Goal: Complete application form: Complete application form

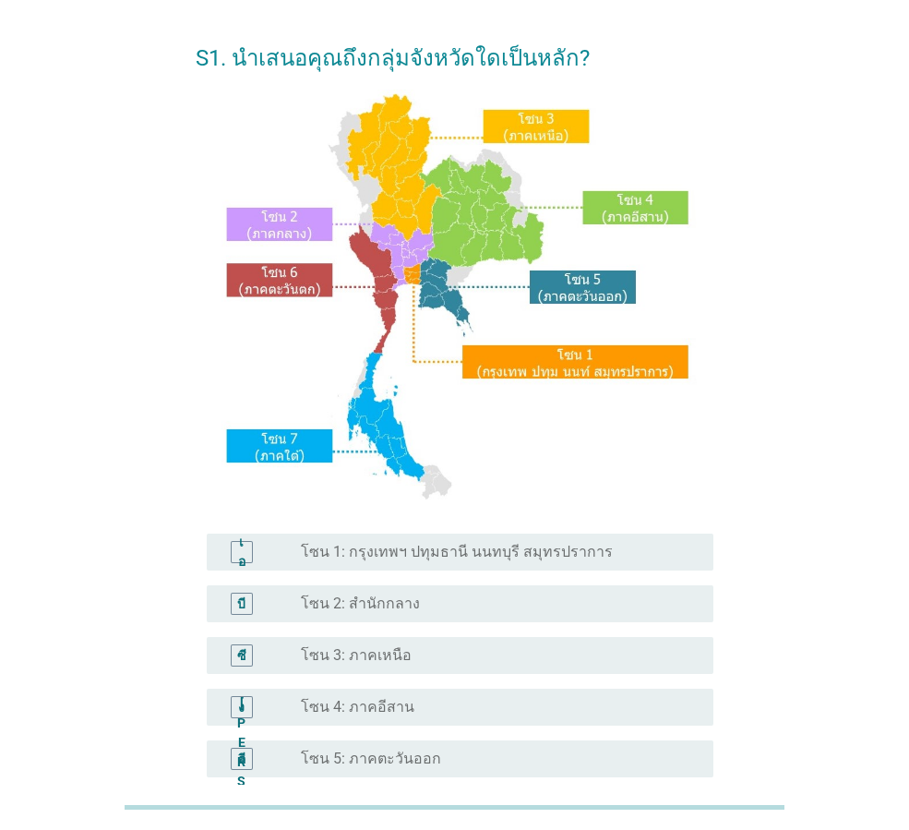
scroll to position [92, 0]
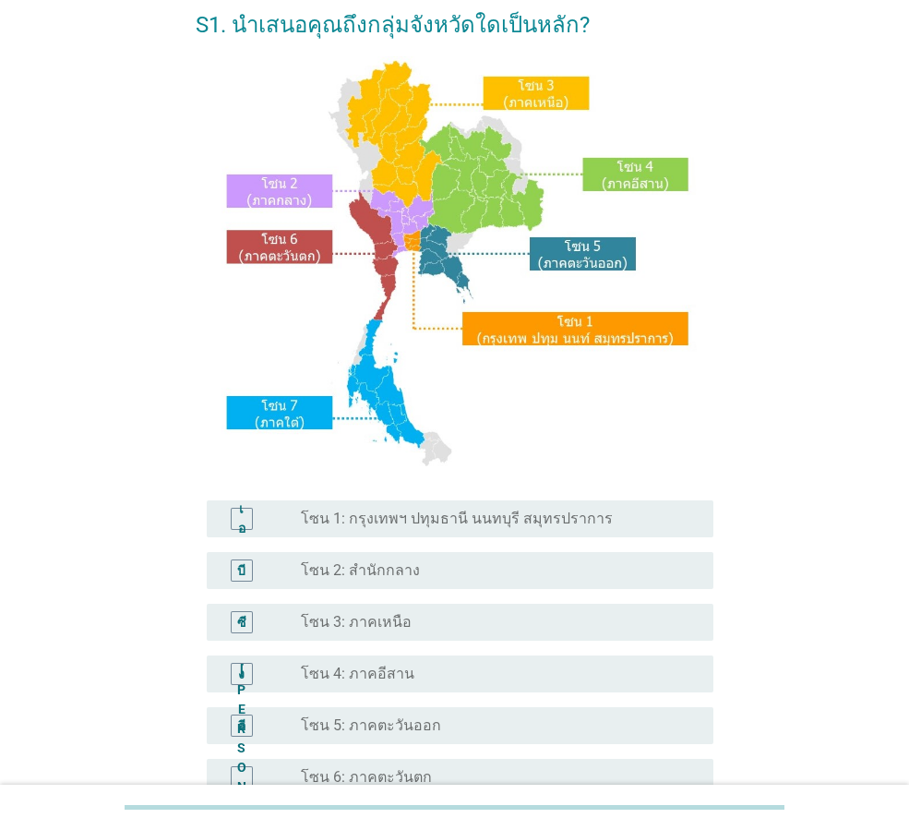
click at [416, 724] on font "โซน 5: ภาคตะวันออก" at bounding box center [371, 725] width 140 height 18
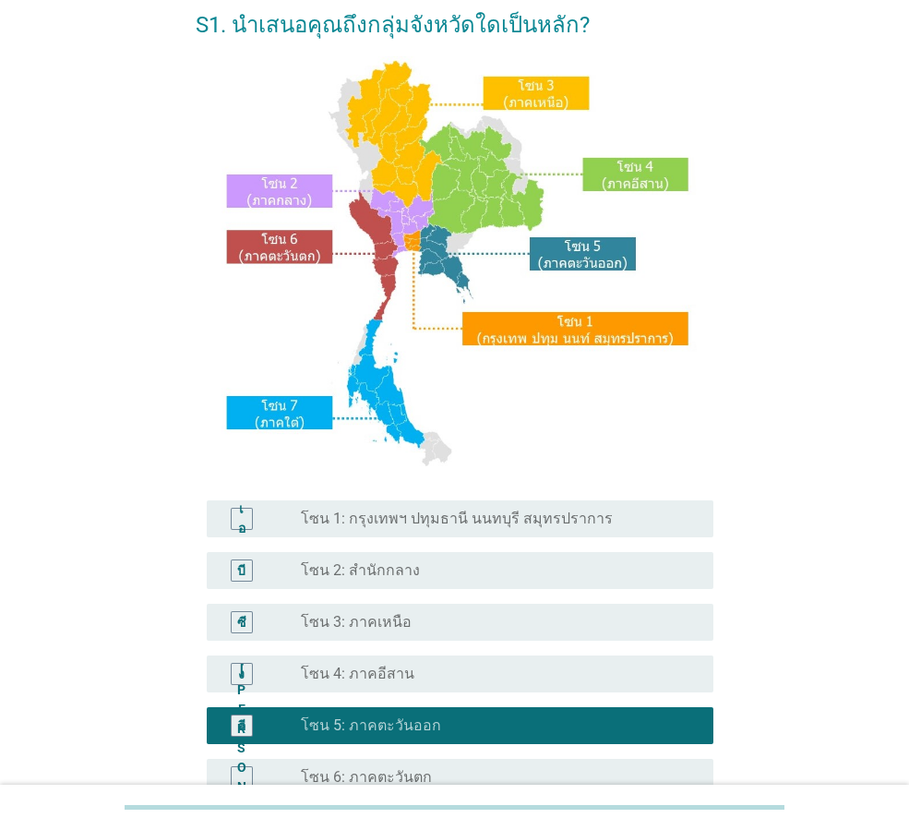
scroll to position [347, 0]
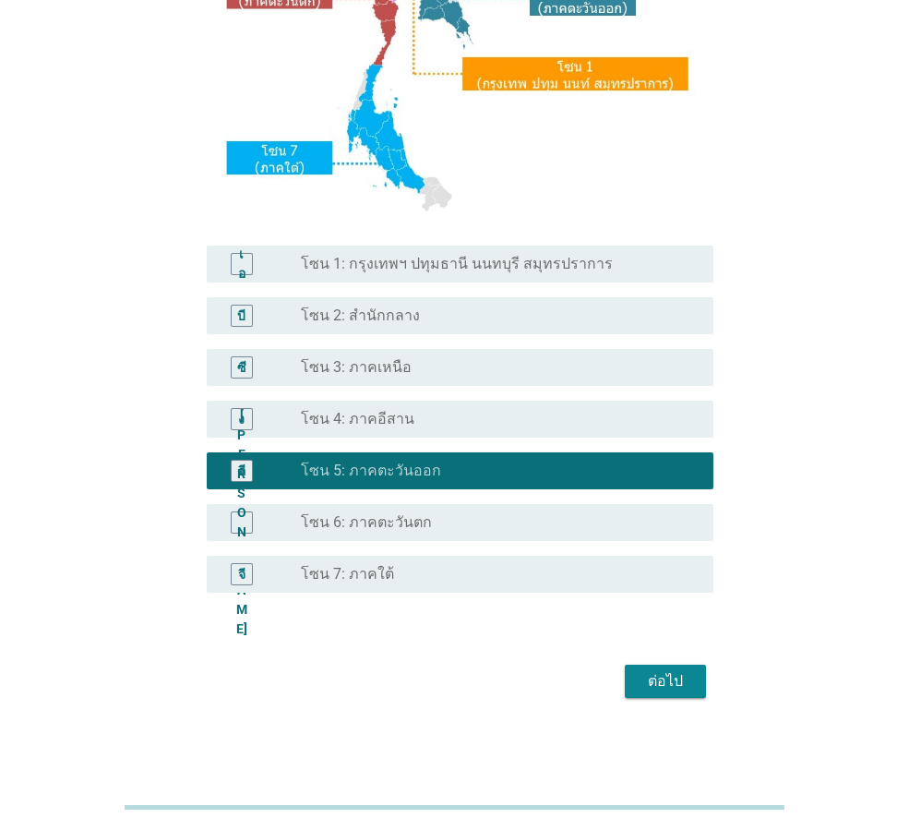
click at [640, 684] on div "ต่อไป" at bounding box center [666, 681] width 52 height 22
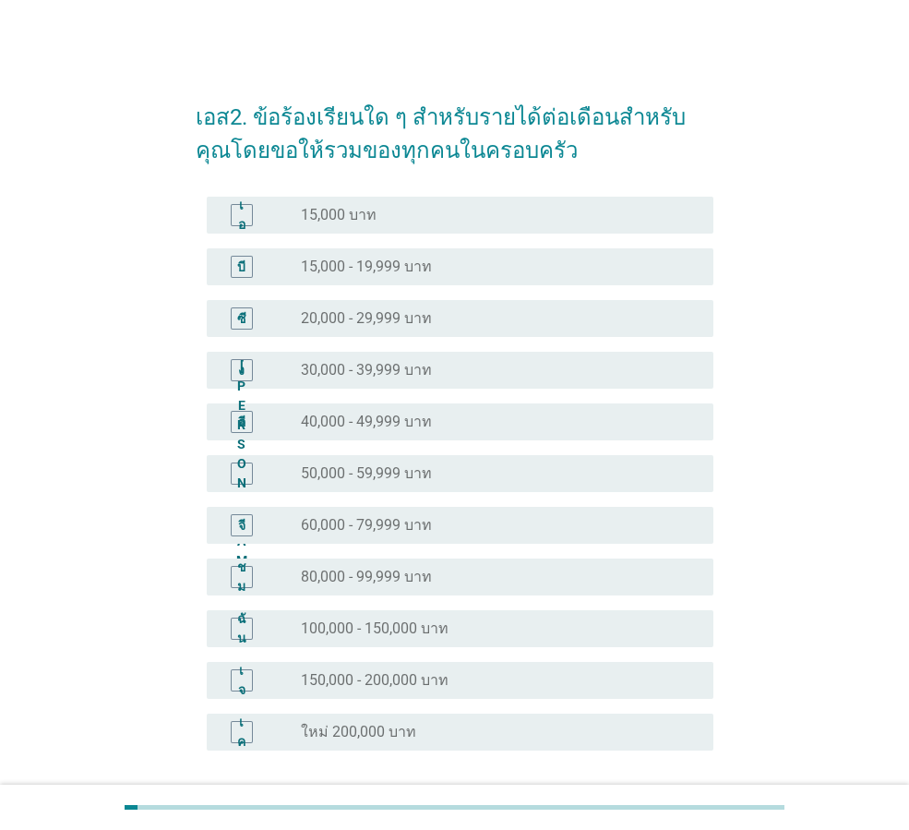
click at [384, 373] on font "30,000 - 39,999 บาท" at bounding box center [366, 370] width 131 height 18
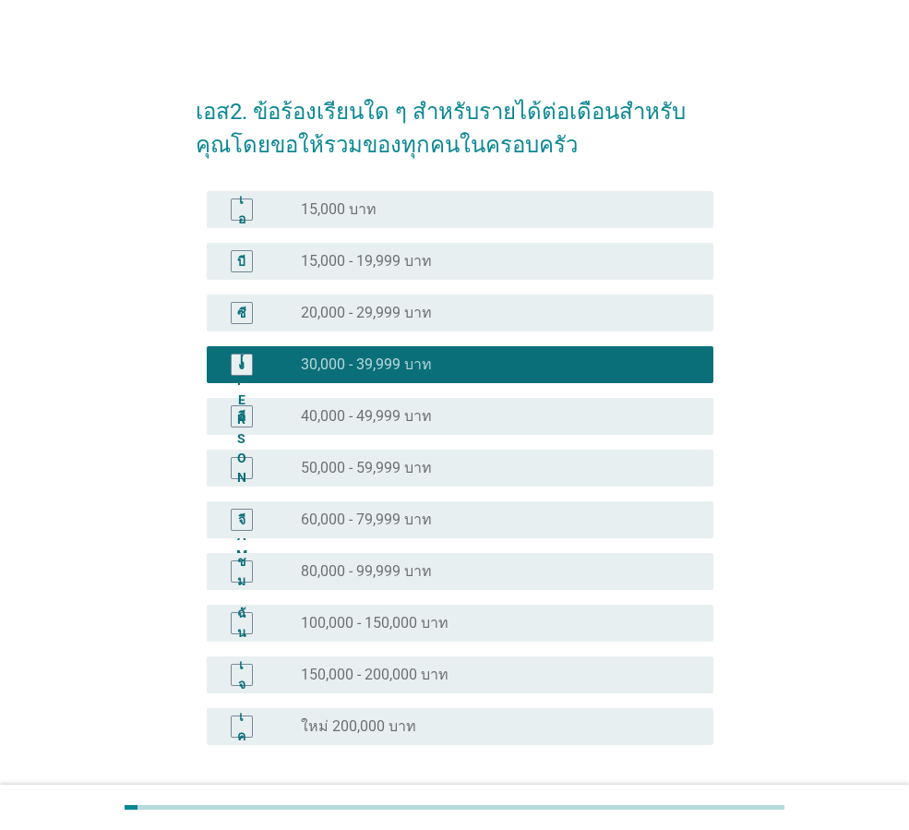
scroll to position [158, 0]
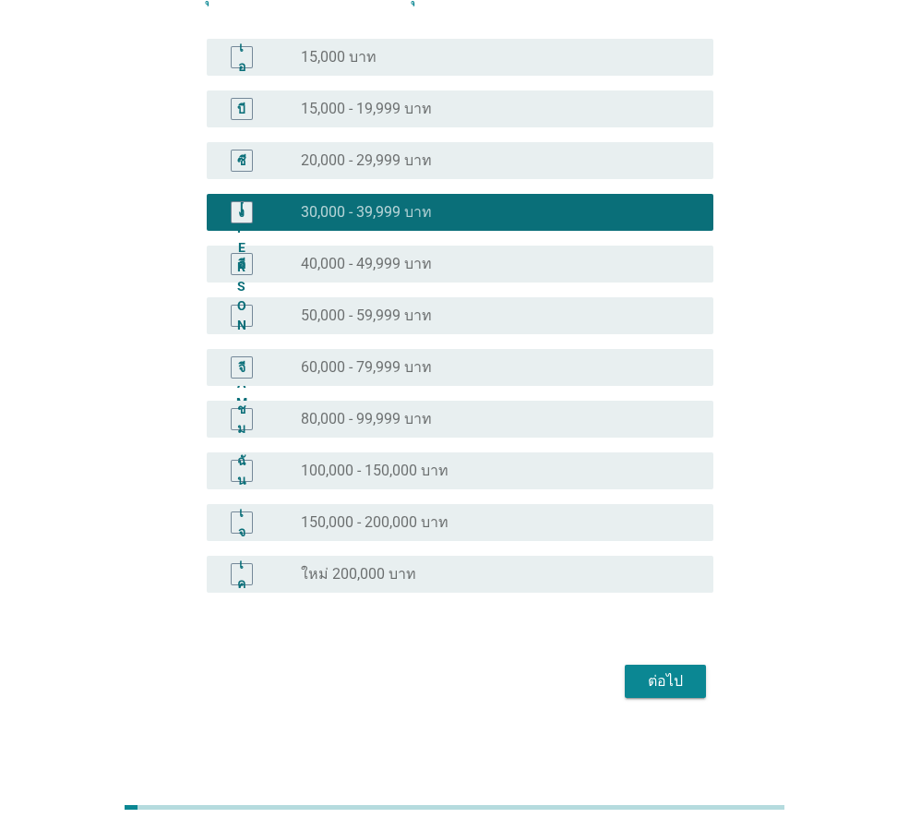
click at [636, 680] on button "ต่อไป" at bounding box center [665, 680] width 81 height 33
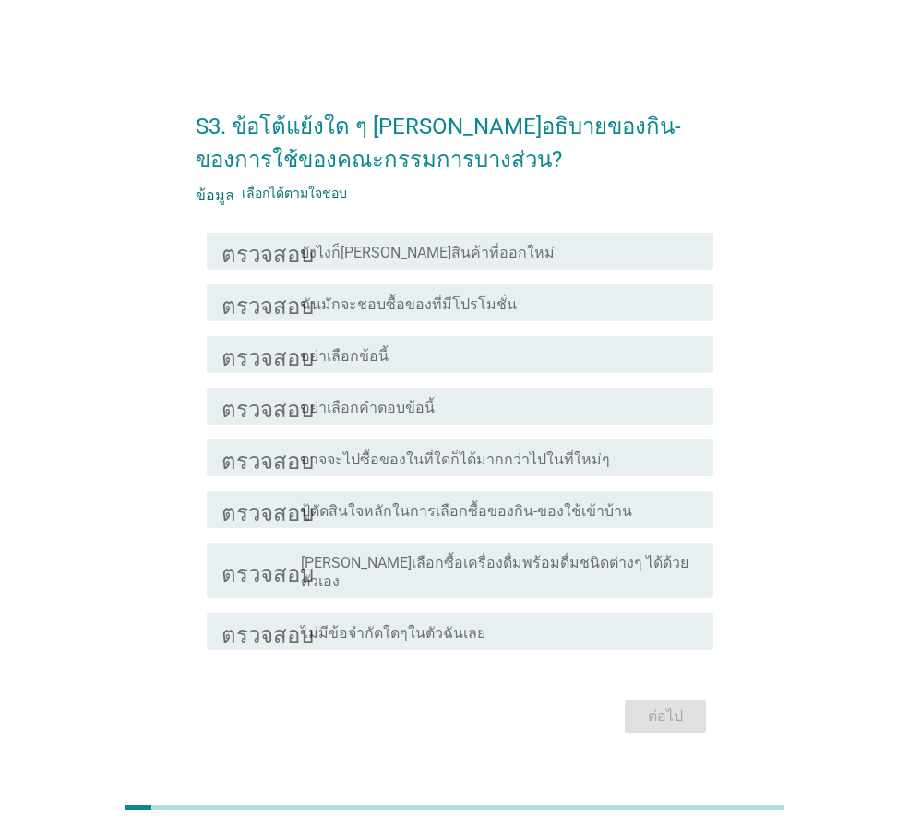
click at [474, 269] on div "ตรวจสอบ โครงร่างกล่องกาเครื่องหมายว่าง ยังไงก็[PERSON_NAME]สินค้าที่ออกใหม่" at bounding box center [460, 251] width 507 height 37
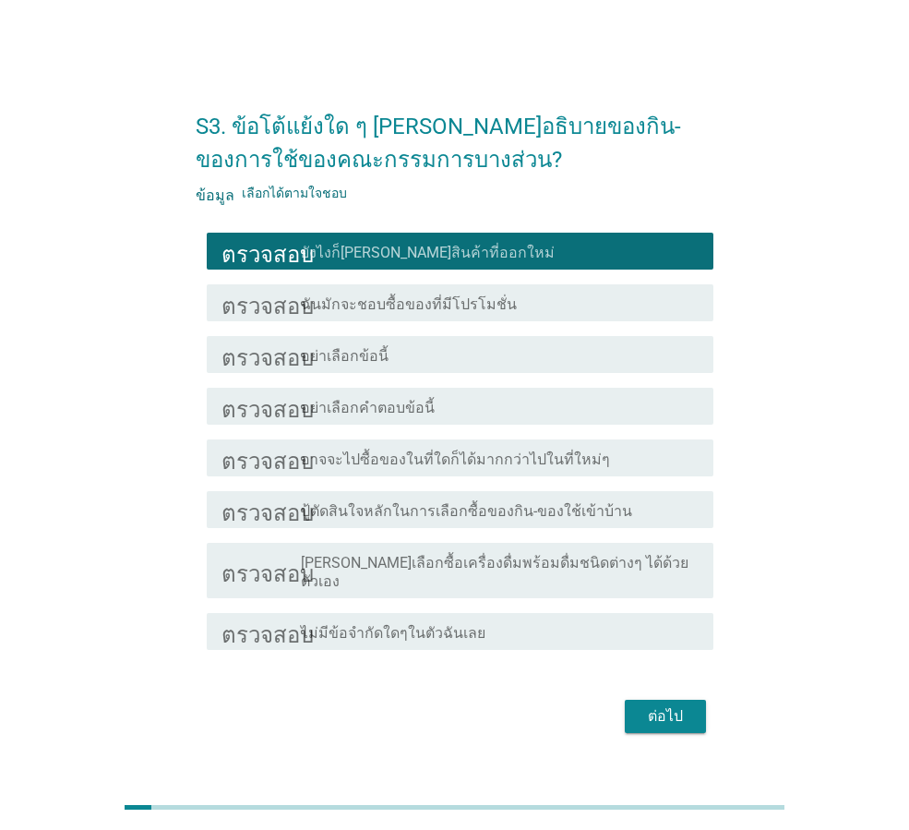
click at [464, 313] on font "ฉันมักจะชอบซื้อของที่มีโปรโมชั่น" at bounding box center [409, 304] width 216 height 18
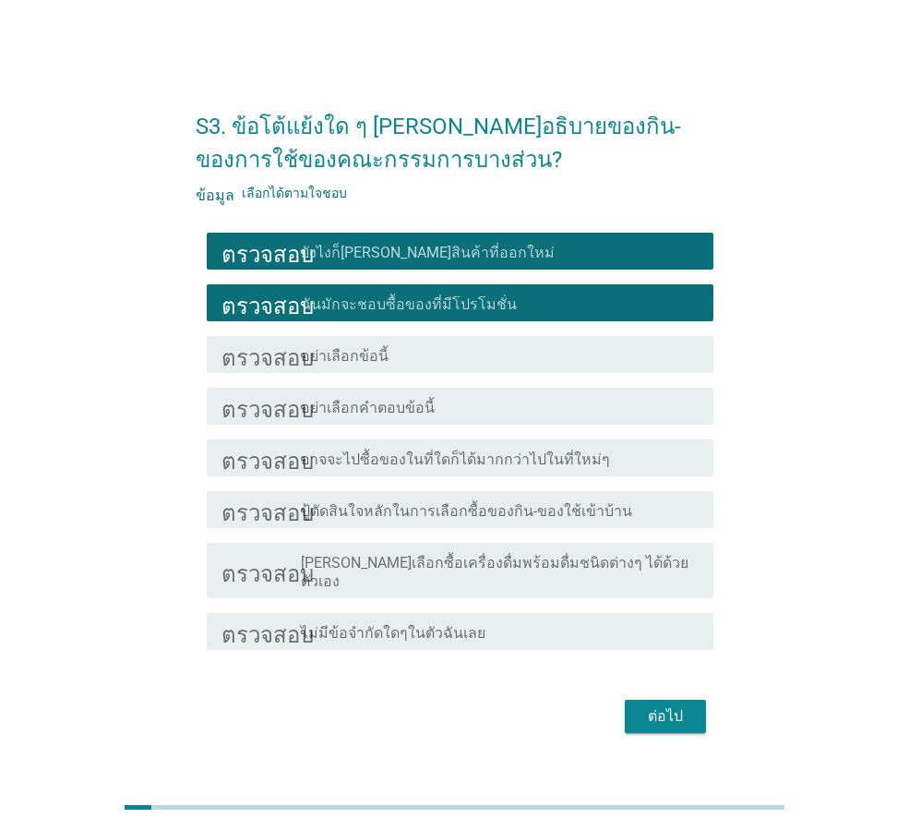
click at [606, 520] on font "ปู้ตัดสินใจหลักในการเลือกซื้อของกิน-ของใช้เข้าบ้าน" at bounding box center [466, 511] width 331 height 18
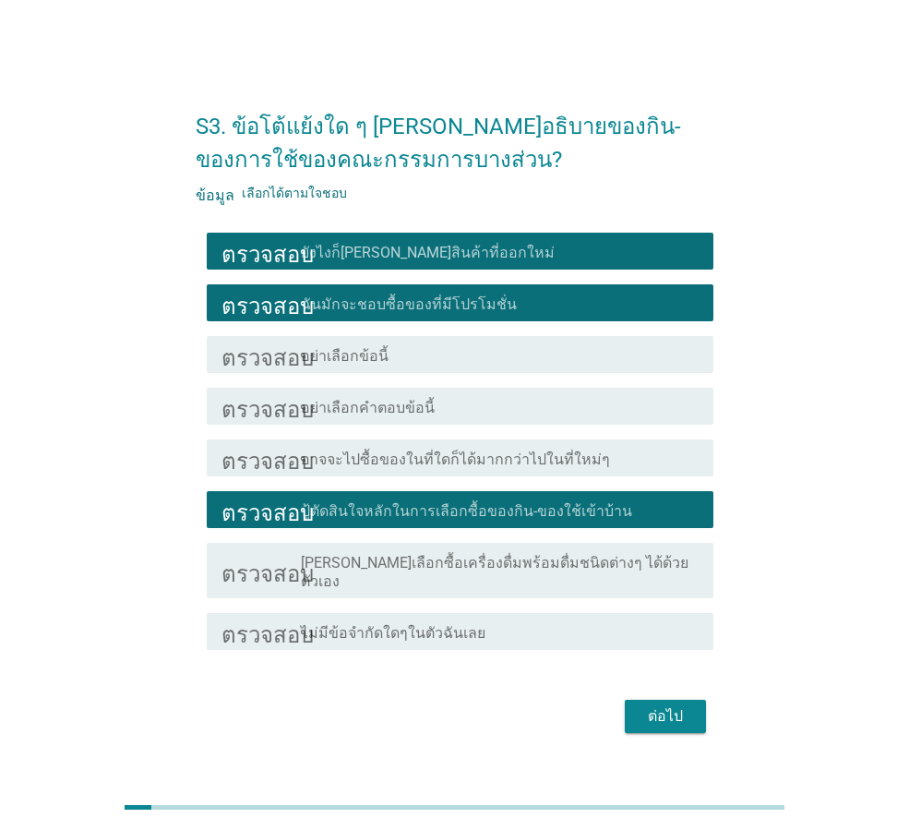
click at [626, 605] on div "ตรวจสอบ โครงร่างกล่องกาเครื่องหมายว่าง ไม่มีข้อจำกัดใดๆในตัวฉันเลย" at bounding box center [455, 631] width 518 height 52
click at [619, 587] on div "ตรวจสอบ โครงร่างกล่องกาเครื่องหมายว่าง [PERSON_NAME]เลือกซื้อเครื่องดื่มพร้อมดื…" at bounding box center [460, 570] width 507 height 55
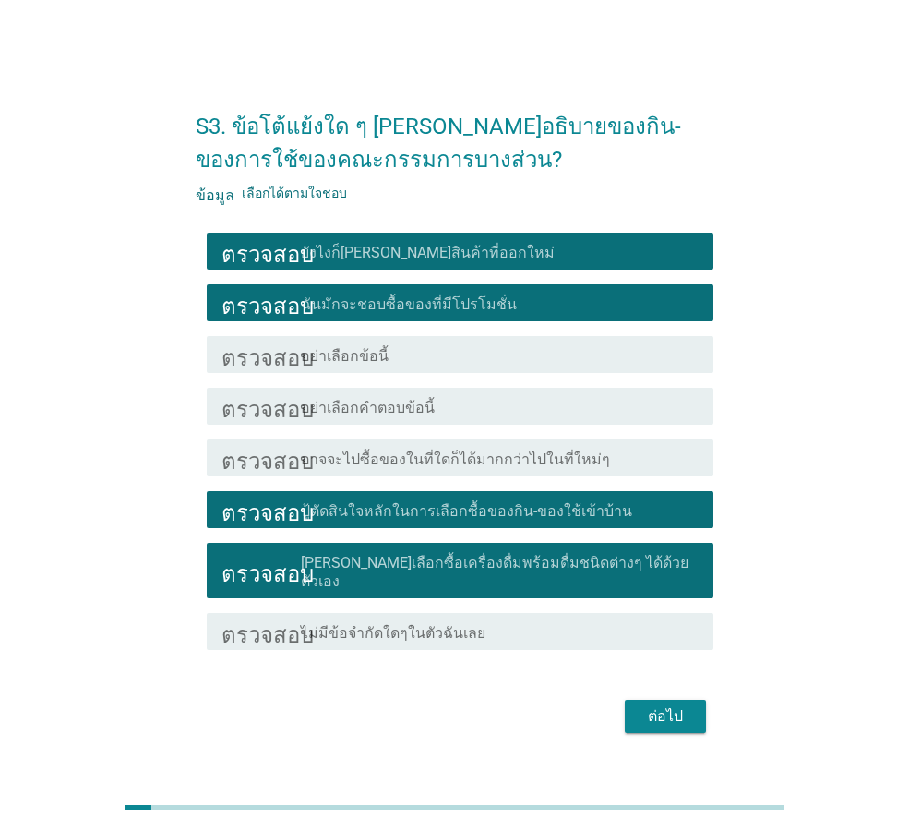
click at [649, 700] on button "ต่อไป" at bounding box center [665, 716] width 81 height 33
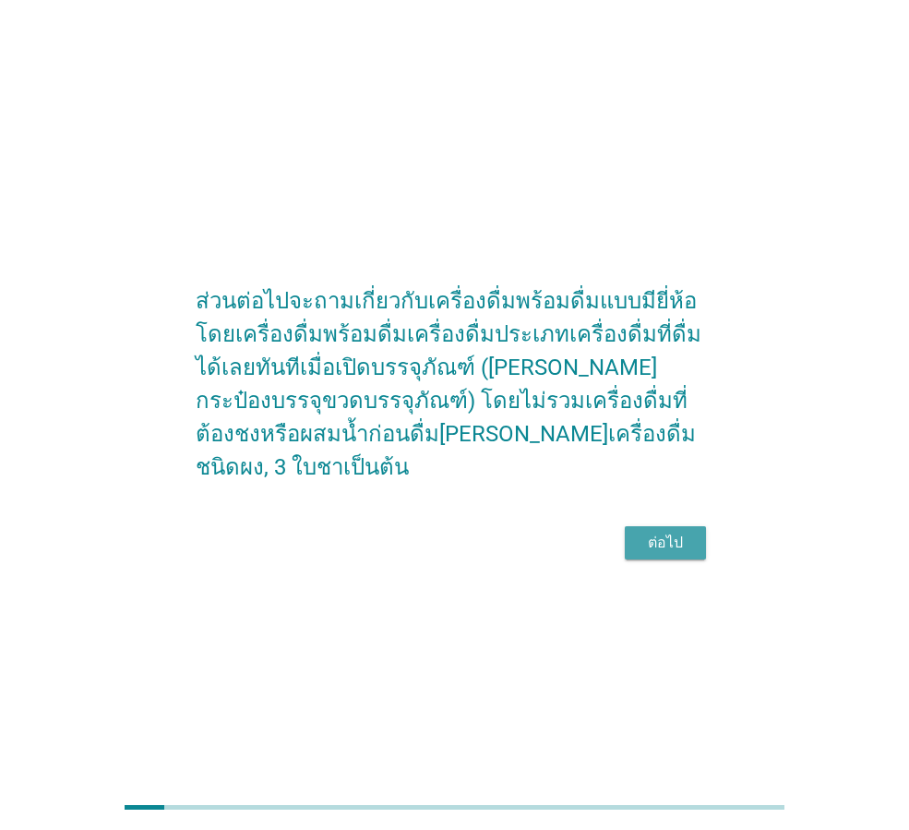
click at [670, 541] on font "ต่อไป" at bounding box center [665, 542] width 35 height 18
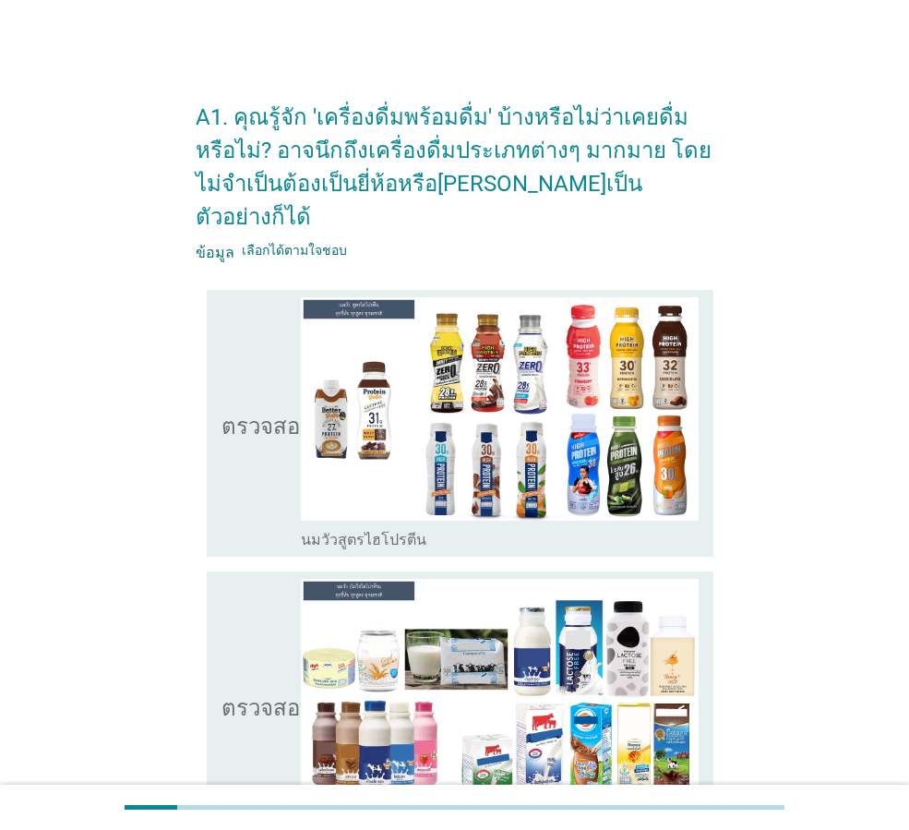
click at [275, 412] on font "ตรวจสอบ" at bounding box center [267, 423] width 92 height 22
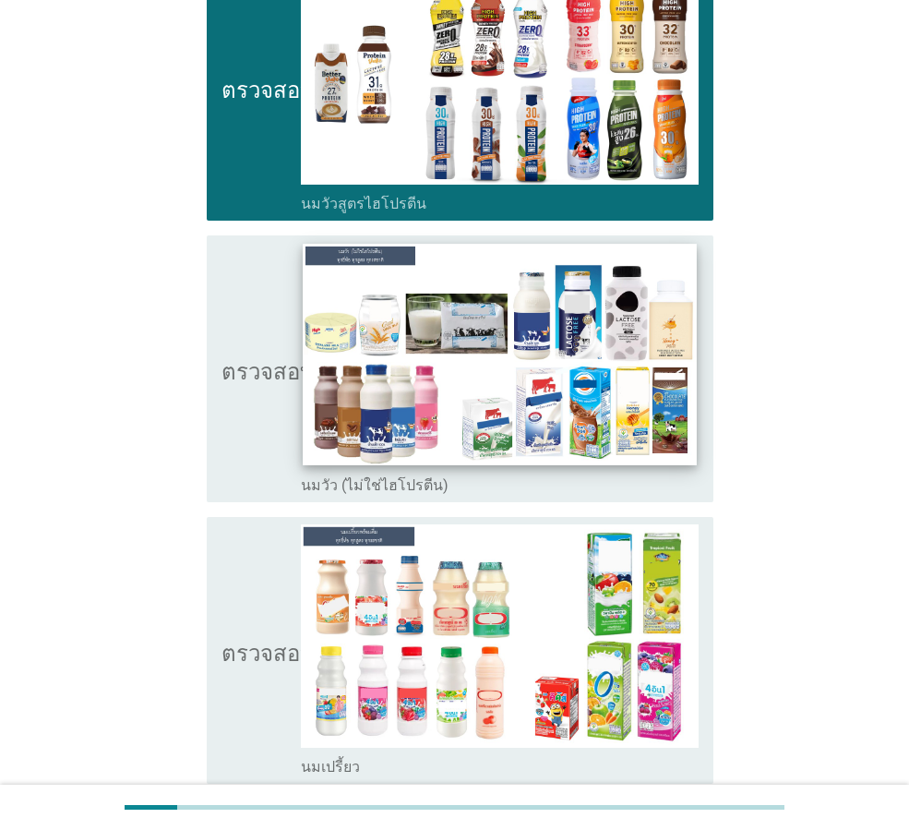
scroll to position [369, 0]
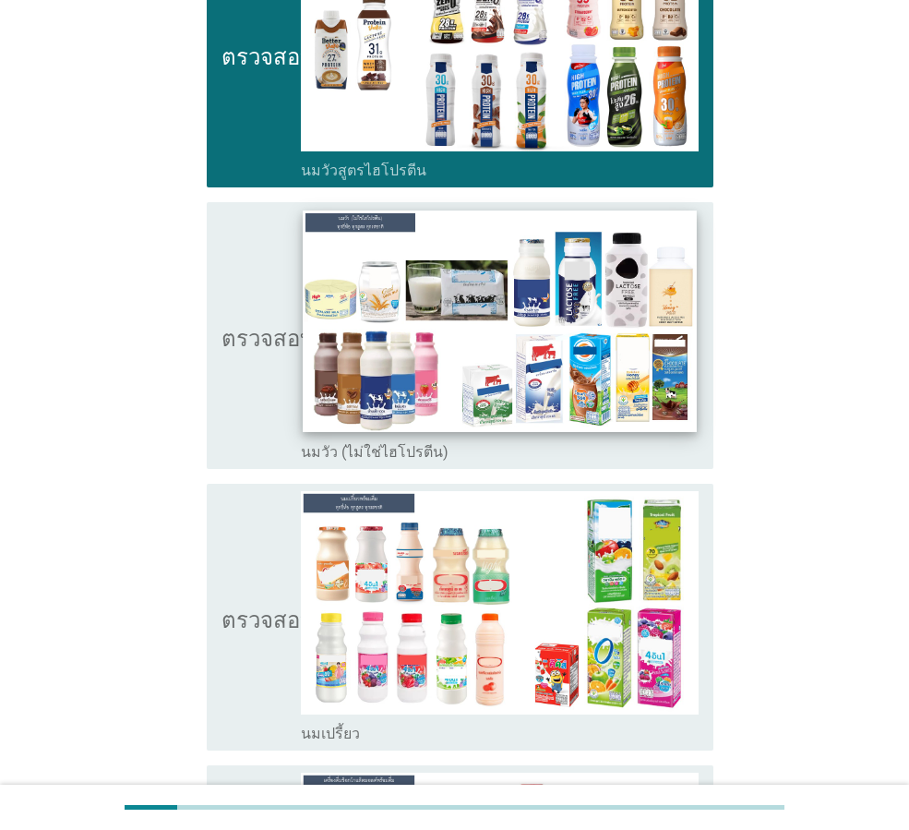
click at [386, 341] on img at bounding box center [499, 320] width 393 height 221
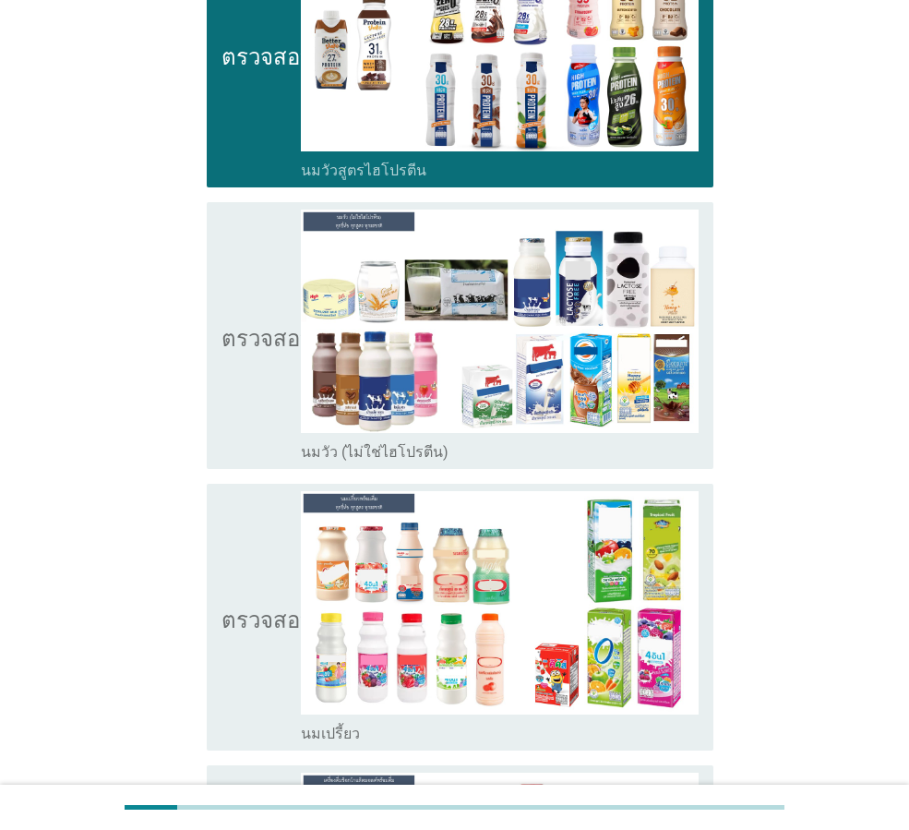
click at [250, 349] on icon "ตรวจสอบ" at bounding box center [267, 335] width 92 height 252
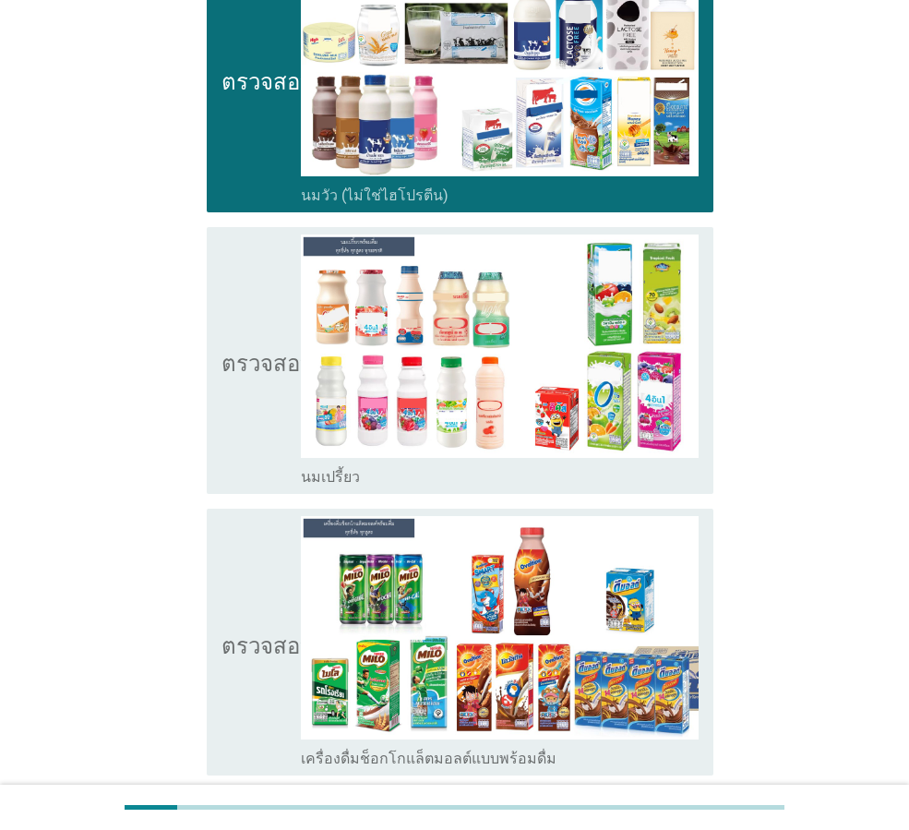
scroll to position [738, 0]
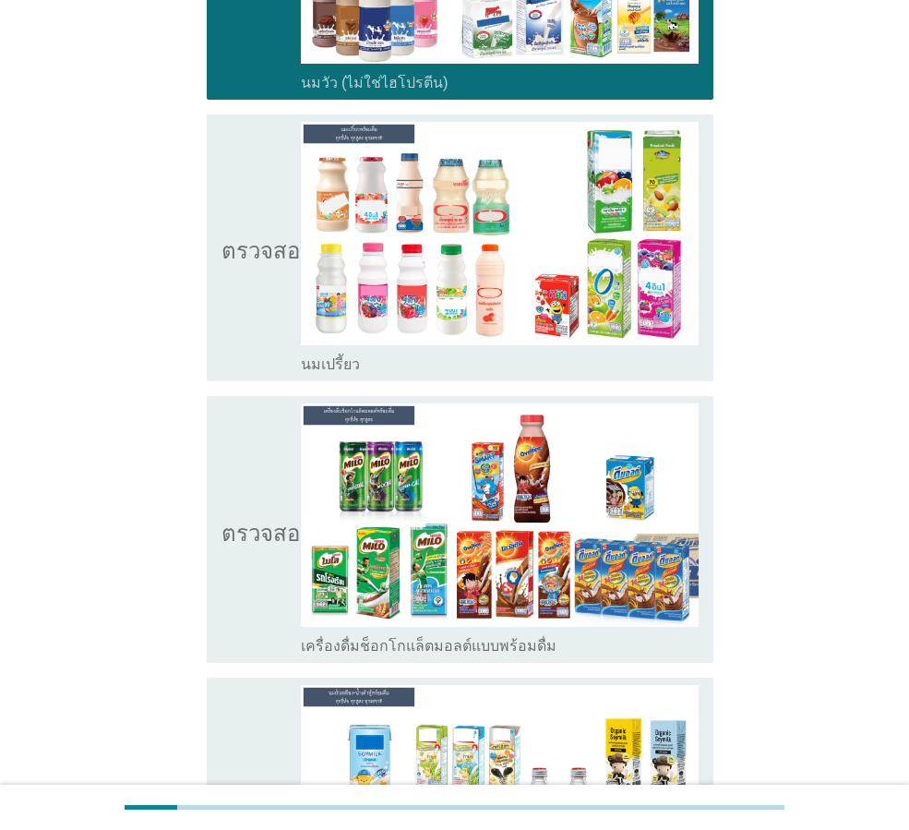
click at [219, 233] on div "ตรวจสอบ โครงร่างกล่องกาเครื่องหมายว่าง นมเปรี้ยว" at bounding box center [460, 247] width 507 height 267
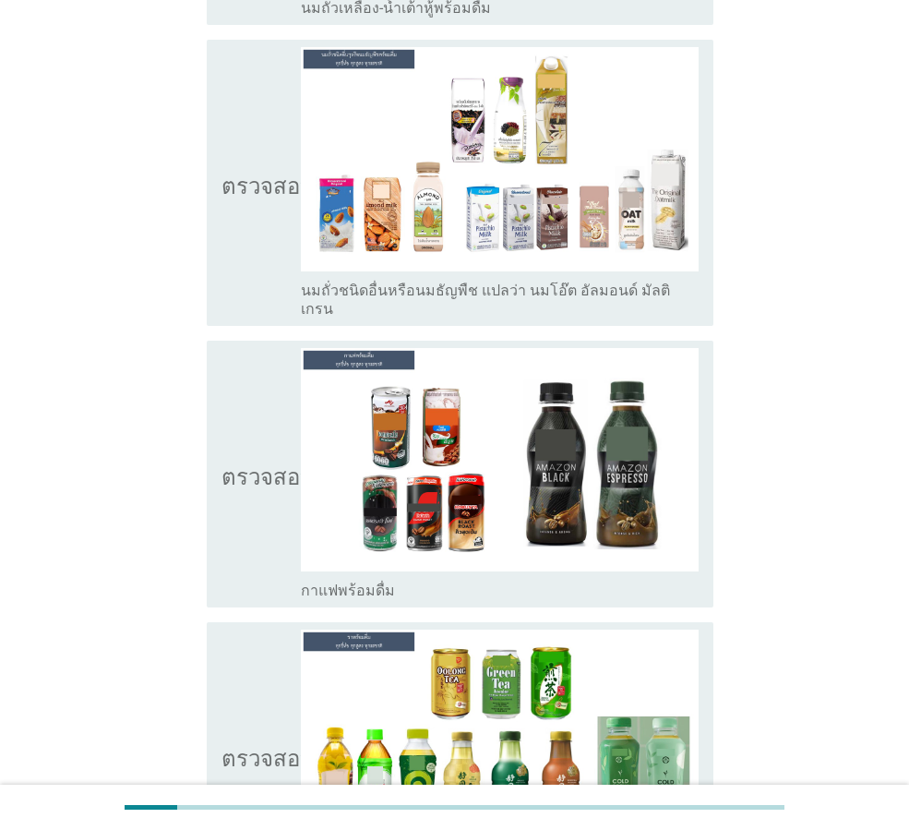
scroll to position [1661, 0]
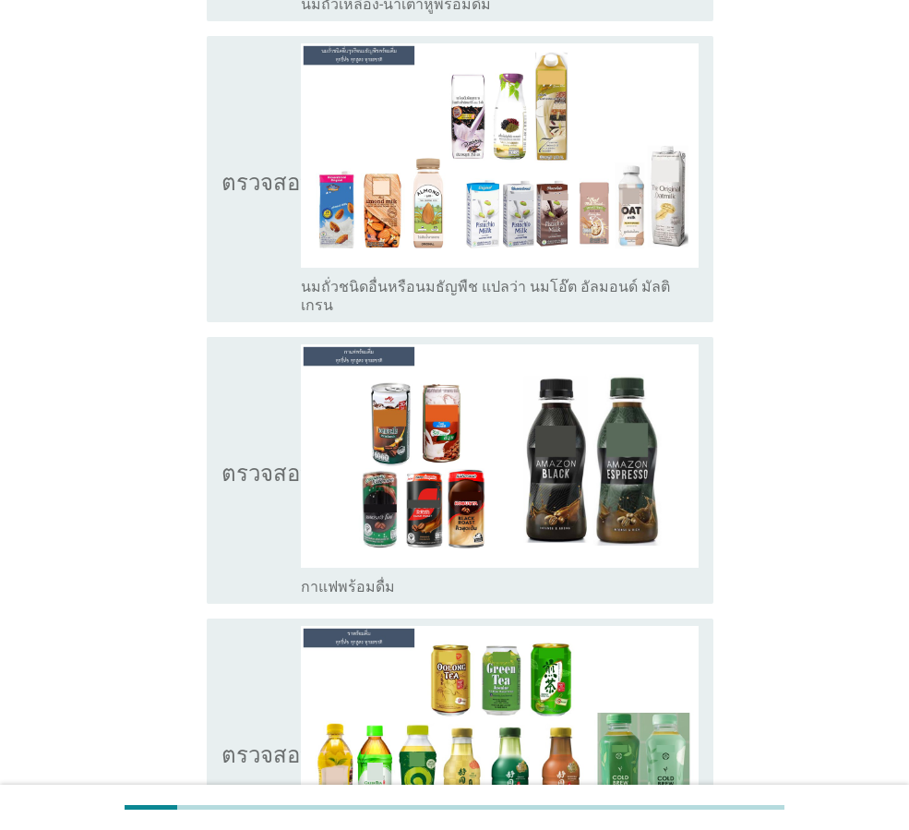
click at [245, 183] on icon "ตรวจสอบ" at bounding box center [267, 178] width 92 height 270
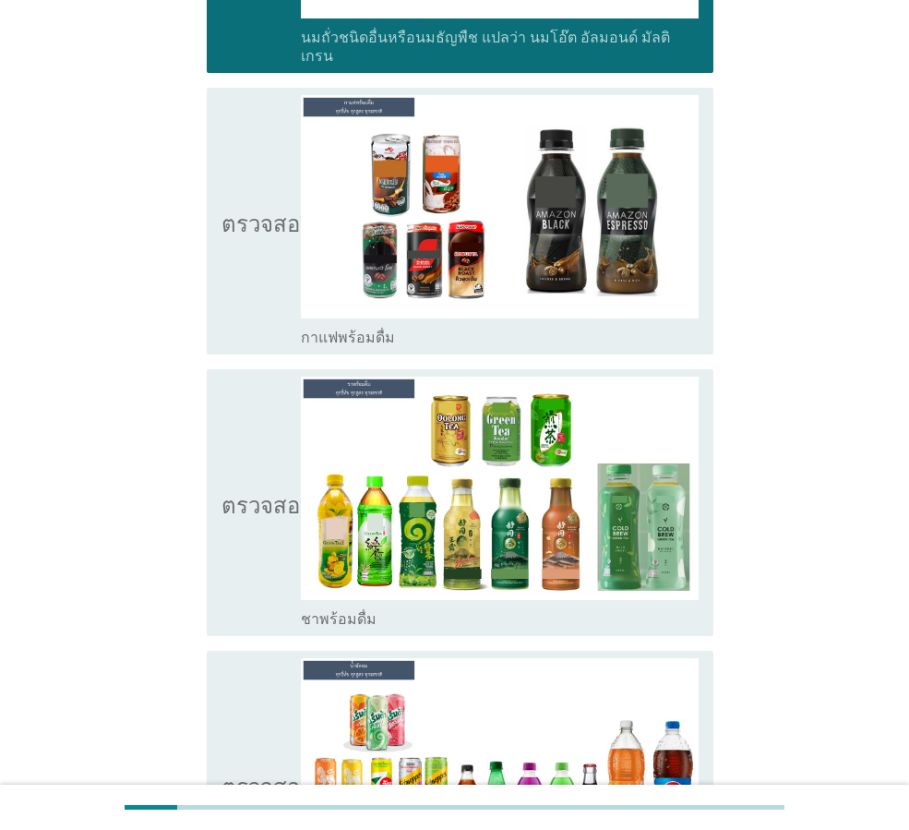
scroll to position [1938, 0]
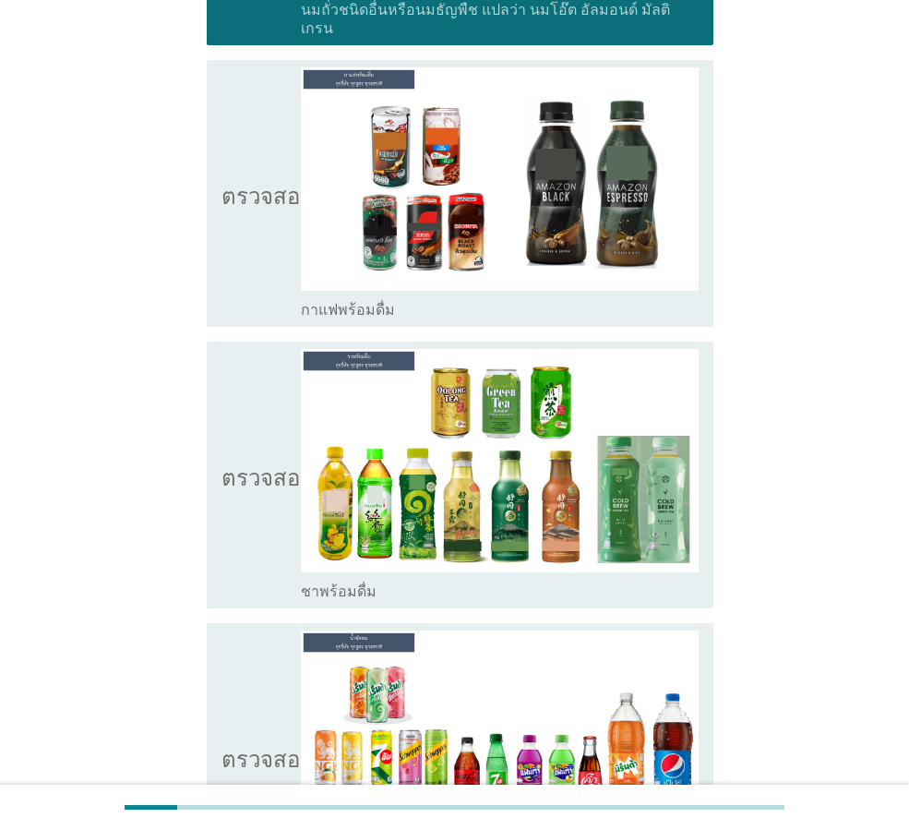
click at [224, 194] on icon "ตรวจสอบ" at bounding box center [267, 193] width 92 height 252
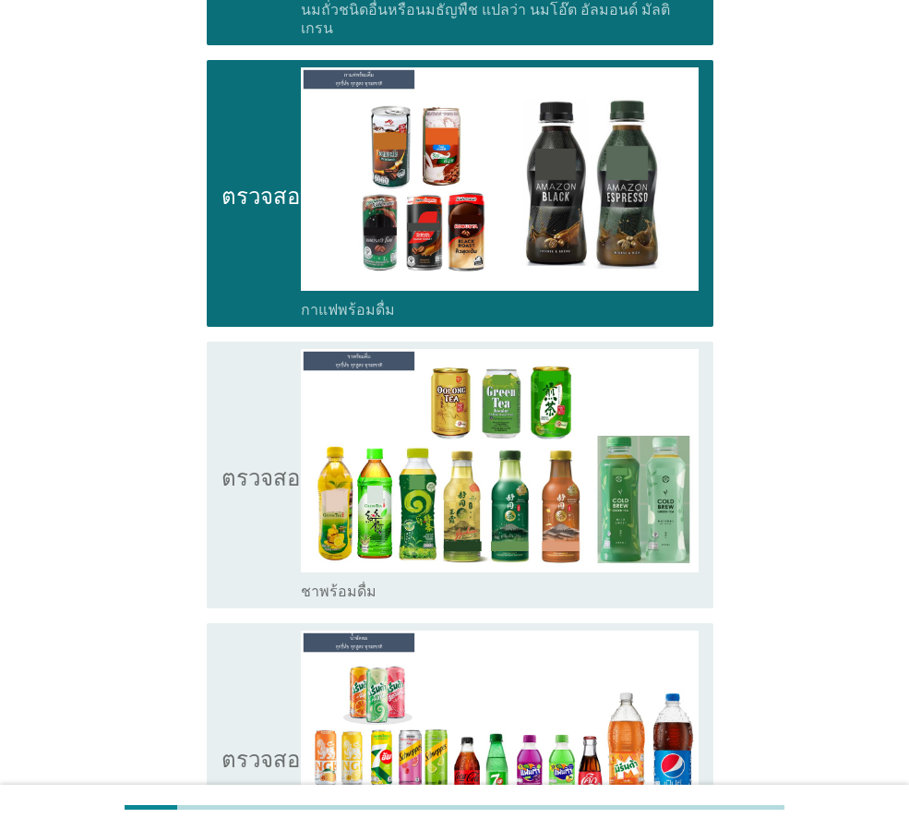
click at [230, 513] on icon "ตรวจสอบ" at bounding box center [267, 475] width 92 height 252
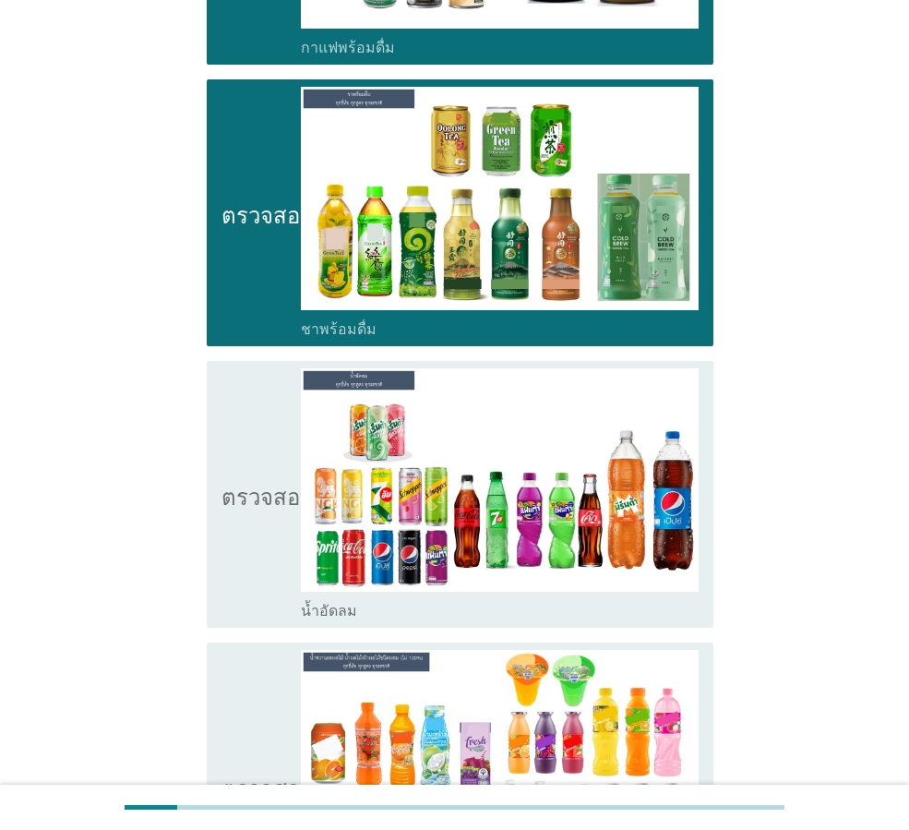
scroll to position [2215, 0]
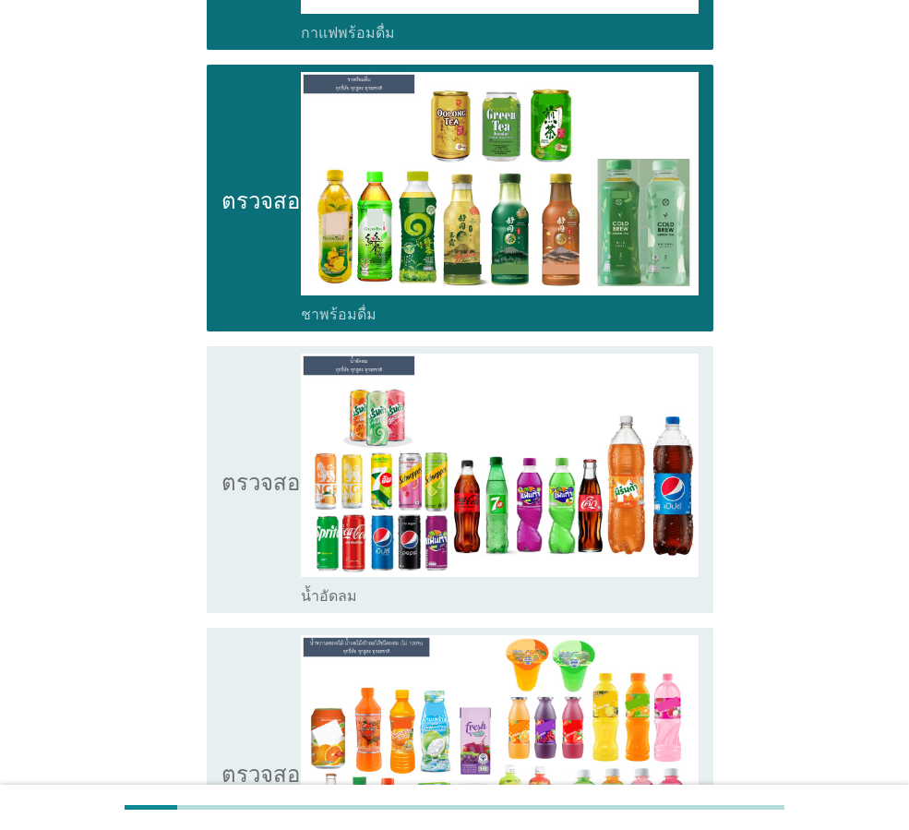
click at [243, 520] on icon "ตรวจสอบ" at bounding box center [267, 479] width 92 height 252
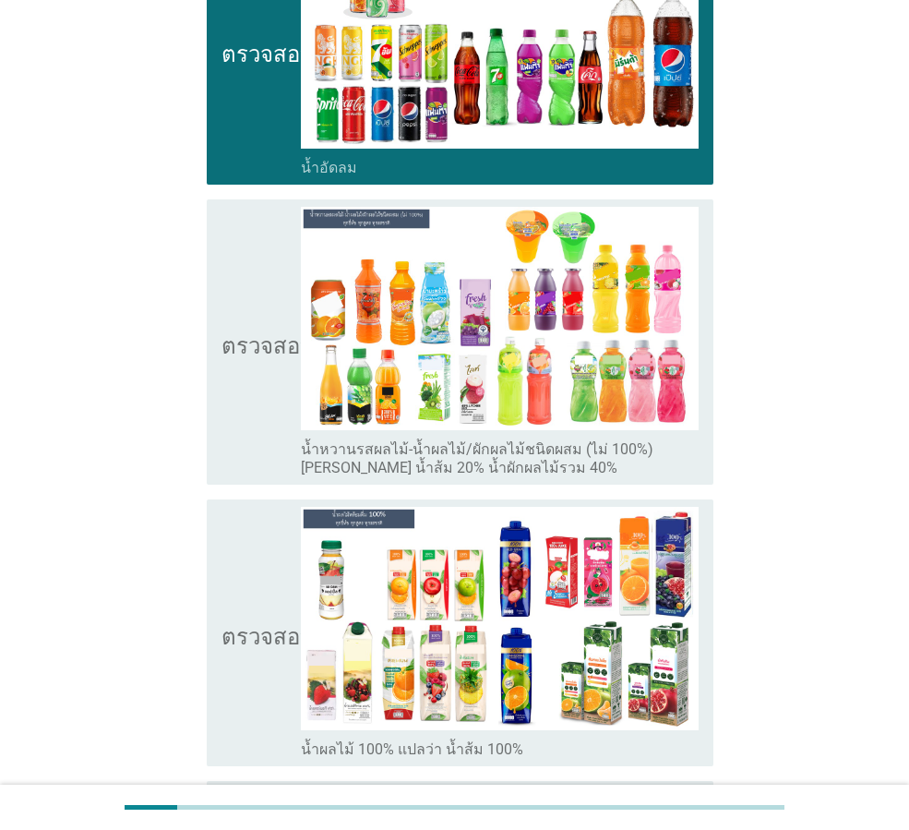
scroll to position [2676, 0]
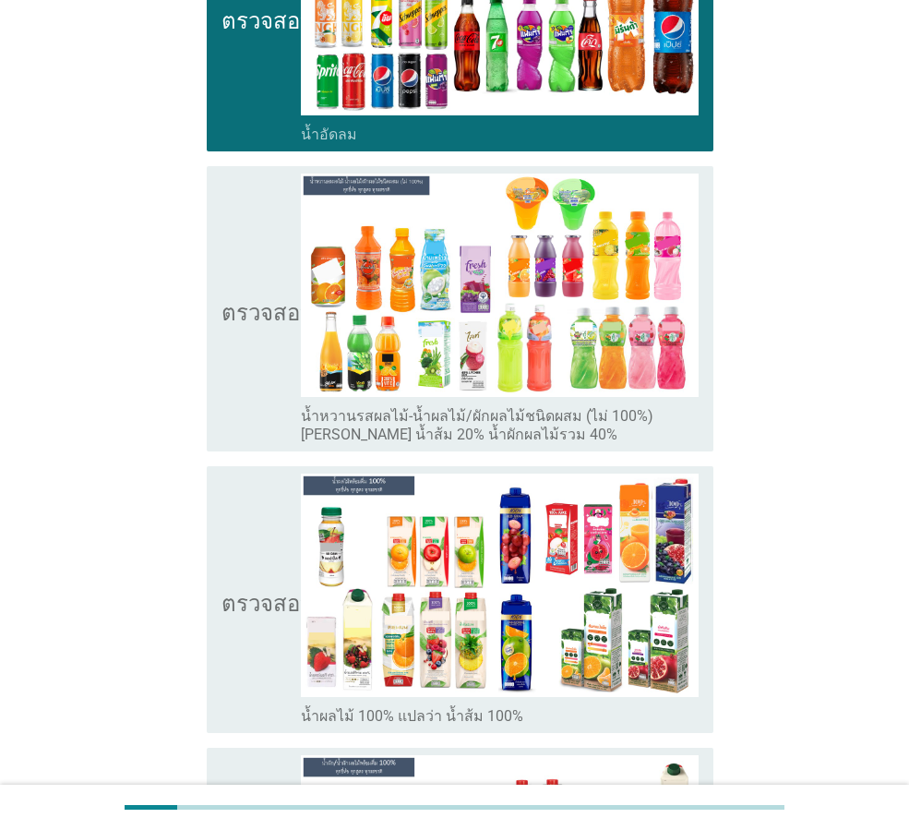
click at [225, 589] on font "ตรวจสอบ" at bounding box center [267, 600] width 92 height 22
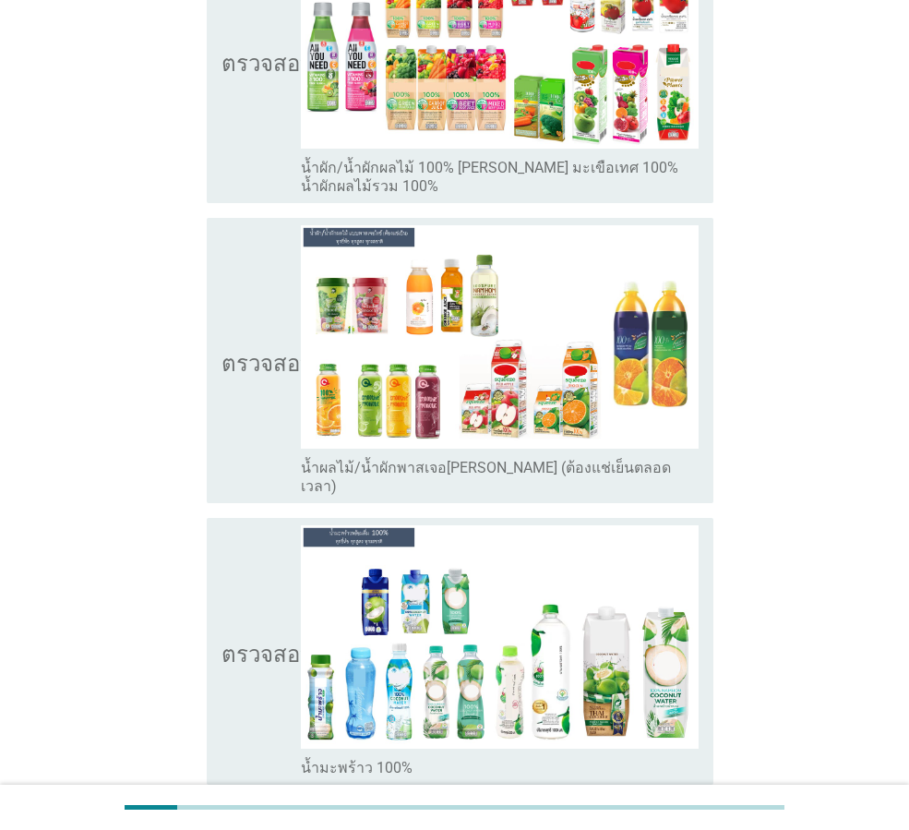
scroll to position [3691, 0]
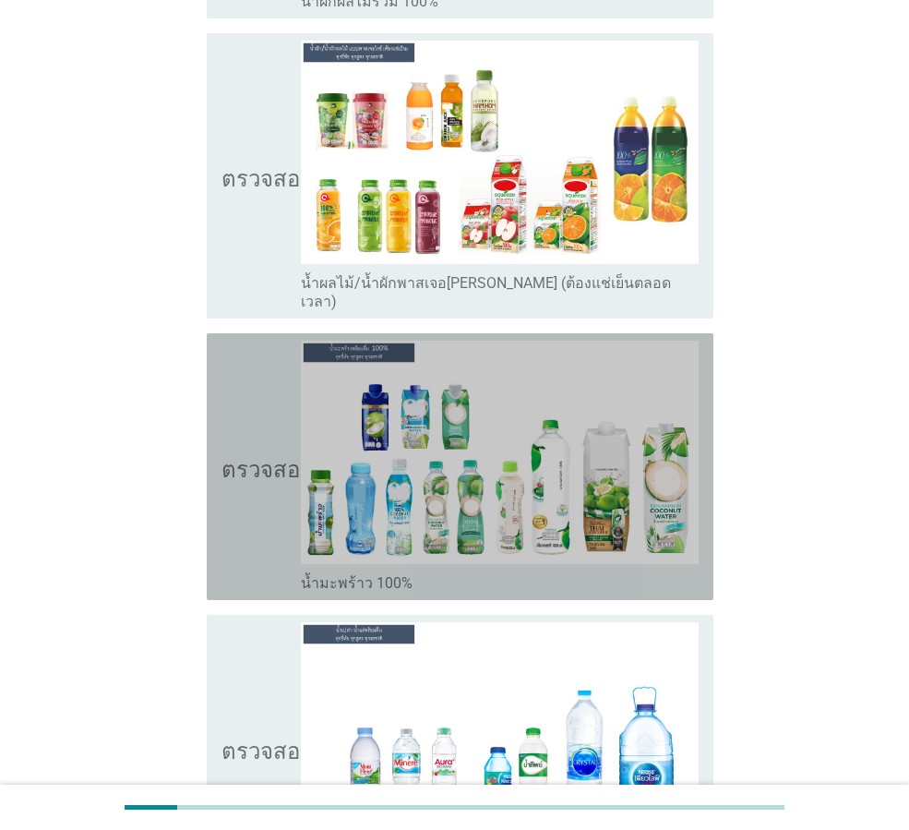
click at [231, 414] on icon "ตรวจสอบ" at bounding box center [267, 467] width 92 height 252
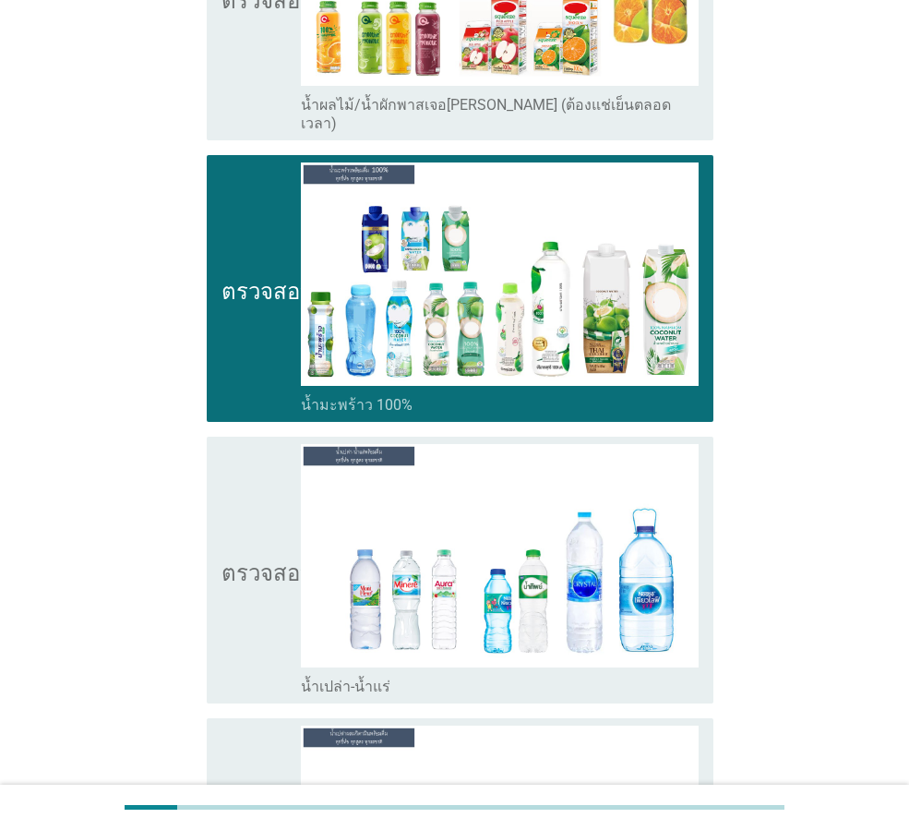
scroll to position [4061, 0]
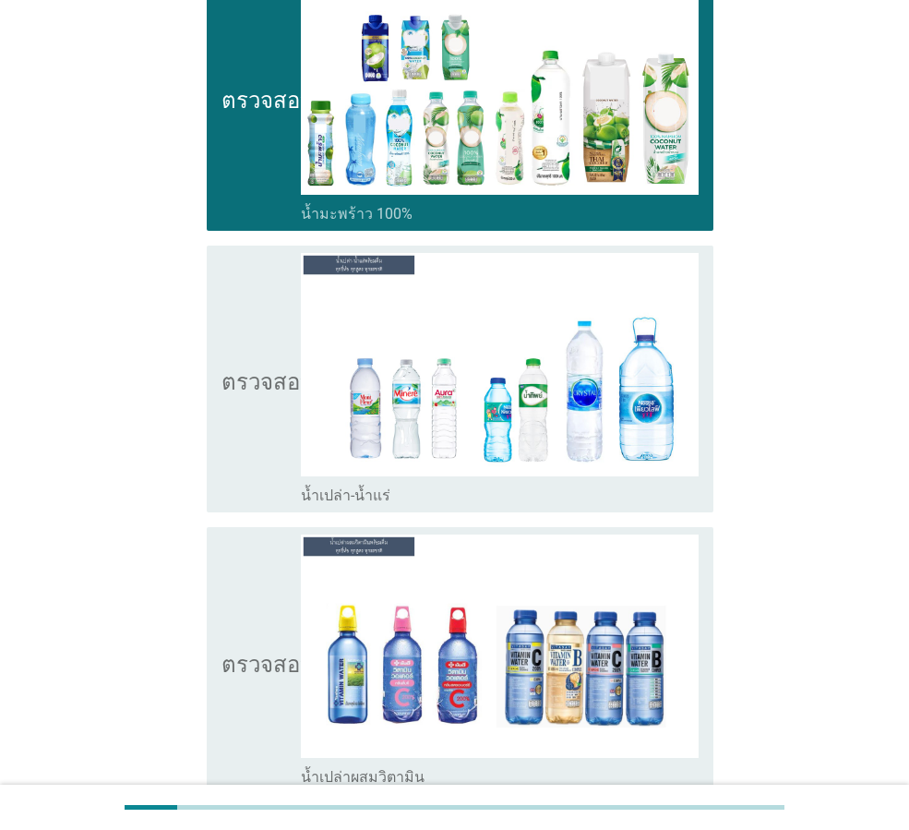
click at [226, 369] on icon "ตรวจสอบ" at bounding box center [267, 379] width 92 height 252
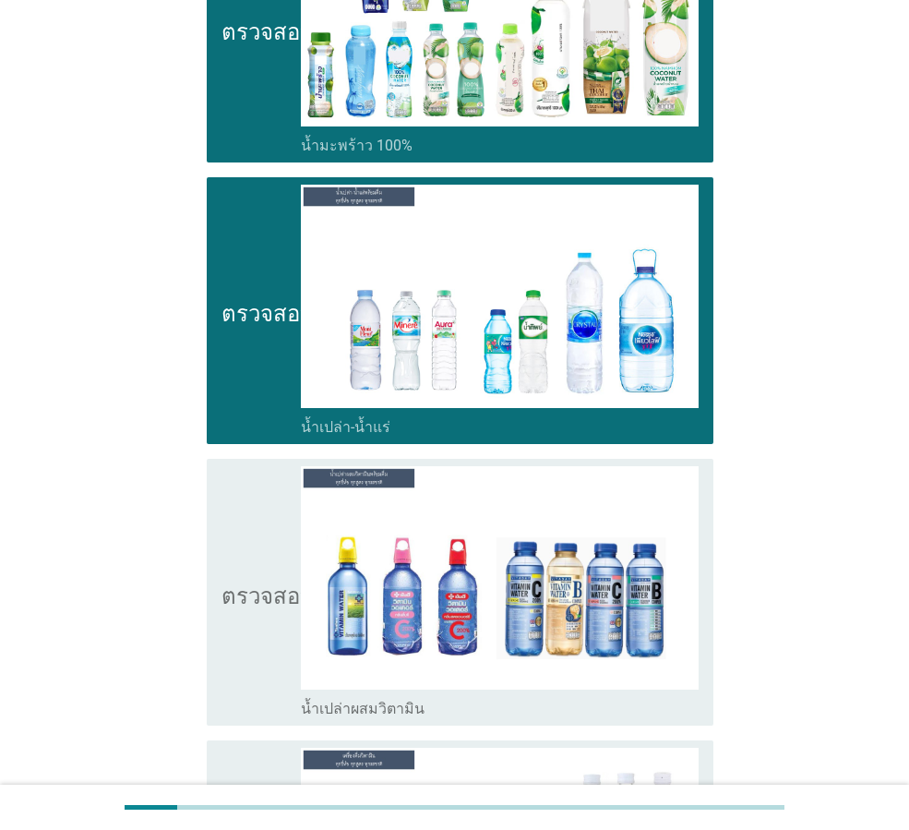
scroll to position [4522, 0]
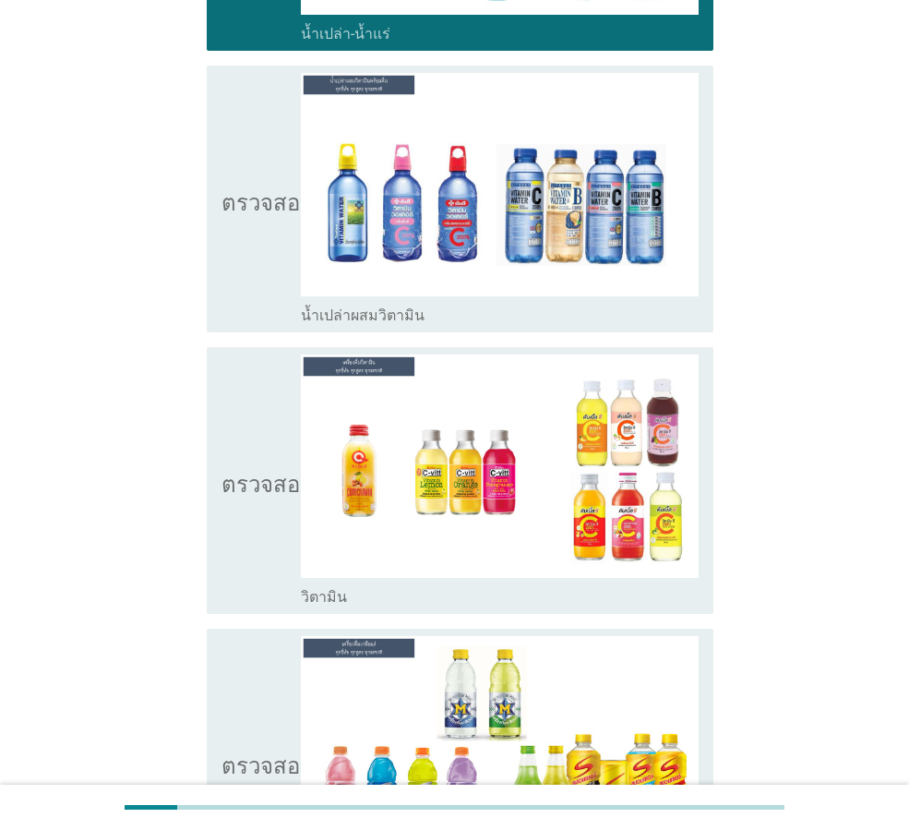
click at [237, 446] on icon "ตรวจสอบ" at bounding box center [267, 480] width 92 height 252
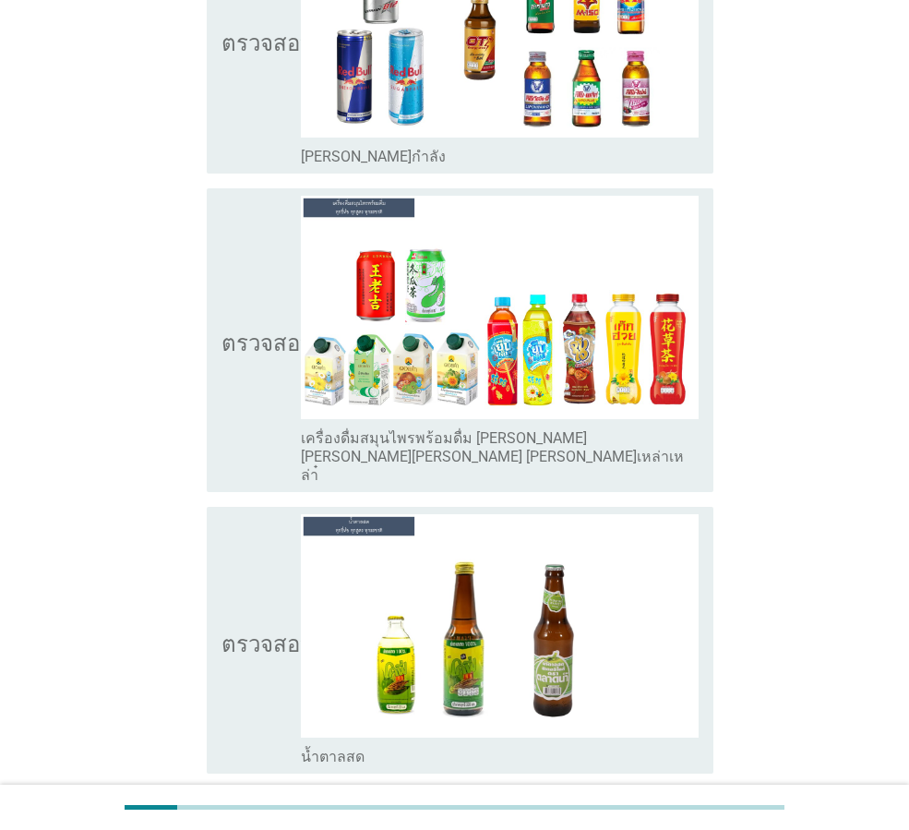
scroll to position [5537, 0]
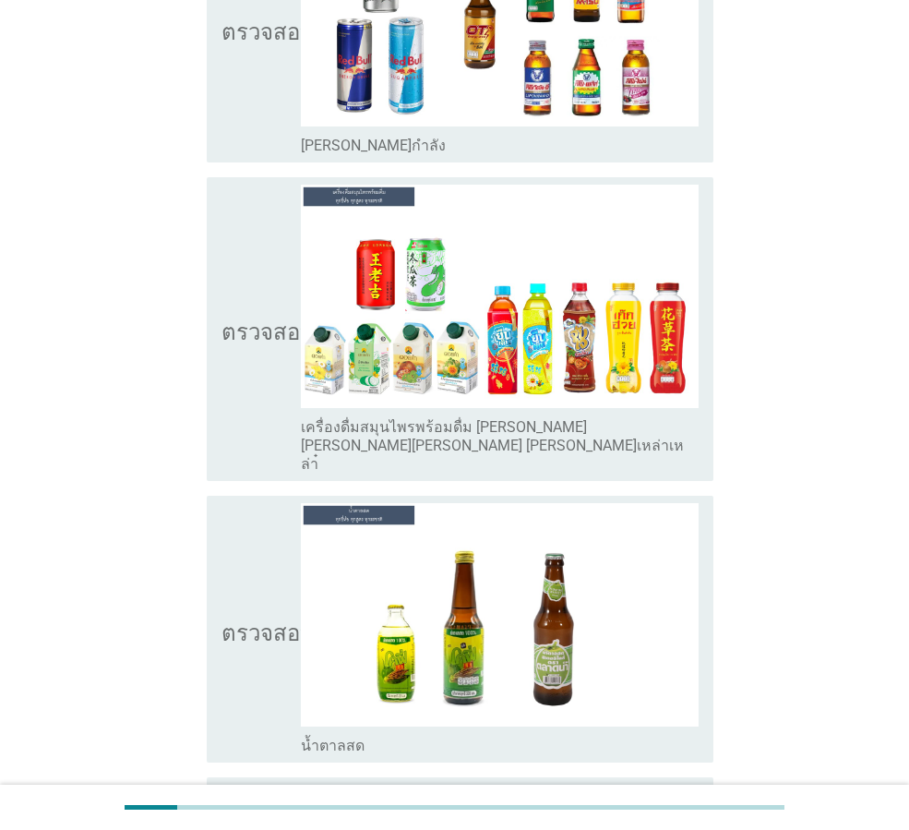
click at [253, 271] on icon "ตรวจสอบ" at bounding box center [267, 329] width 92 height 289
click at [210, 324] on div "ตรวจสอบ โครงร่างกล่องกาเครื่องหมายว่าง เครื่องดื่มสมุนไพรพร้อมดื่ม [PERSON_NAME…" at bounding box center [460, 329] width 507 height 304
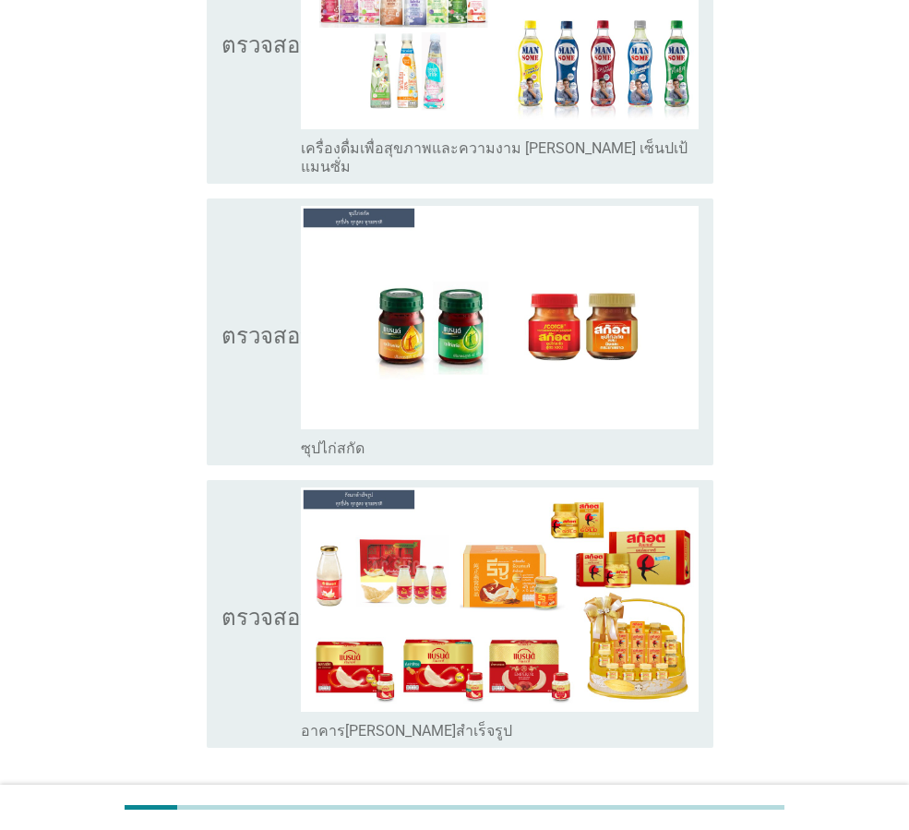
scroll to position [6423, 0]
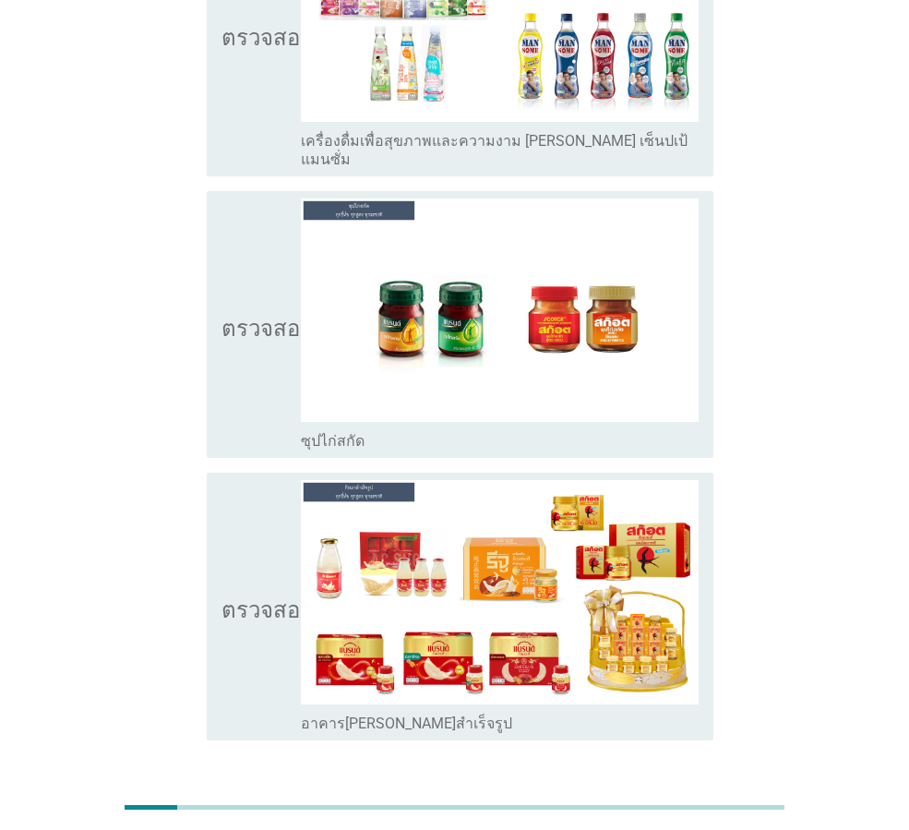
click at [668, 797] on font "ต่อไป" at bounding box center [665, 806] width 35 height 18
click at [668, 784] on div "ต่อไป" at bounding box center [455, 806] width 518 height 44
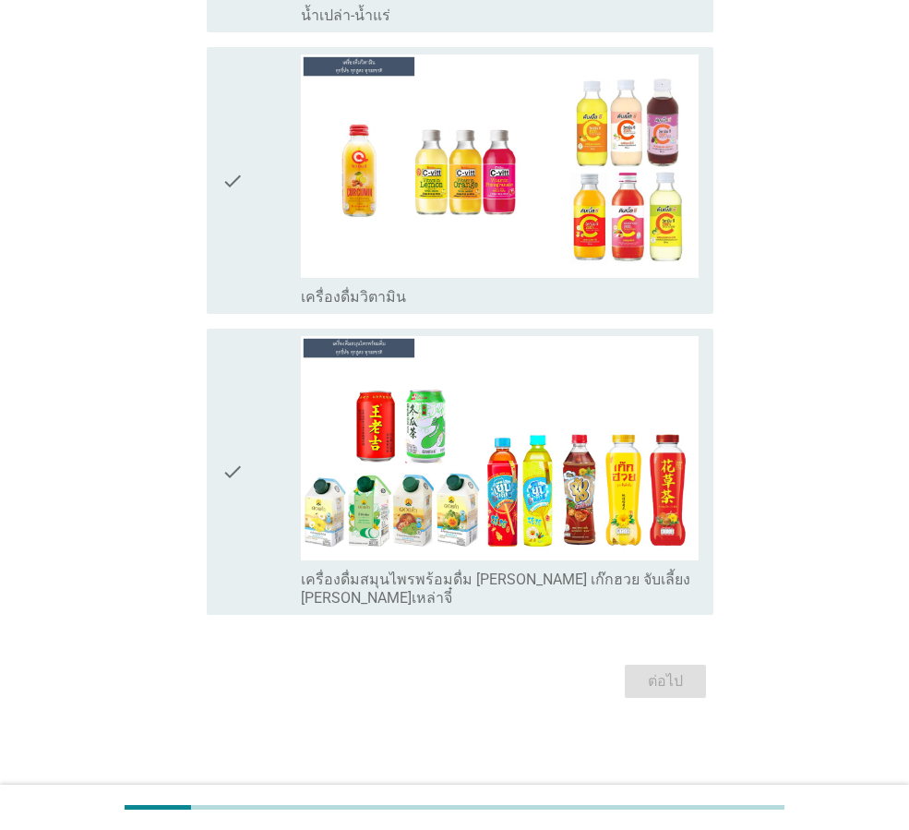
scroll to position [0, 0]
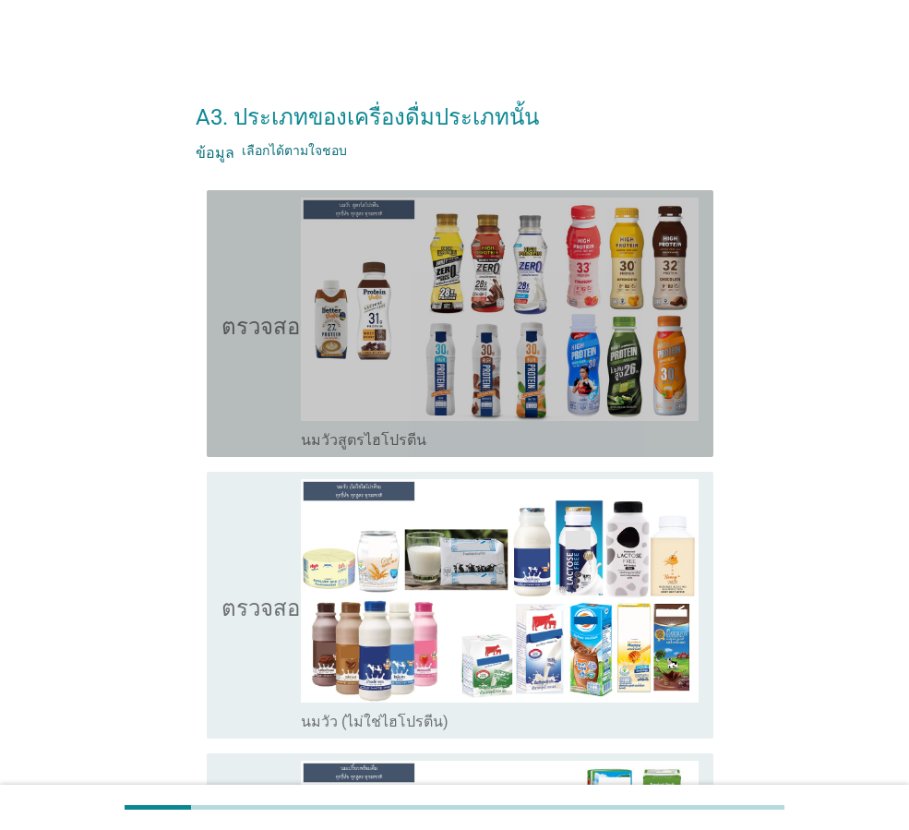
click at [217, 329] on div "ตรวจสอบ โครงร่างกล่องกาเครื่องหมายว่าง นมวัวสูตรไฮโปรตีน" at bounding box center [460, 323] width 507 height 267
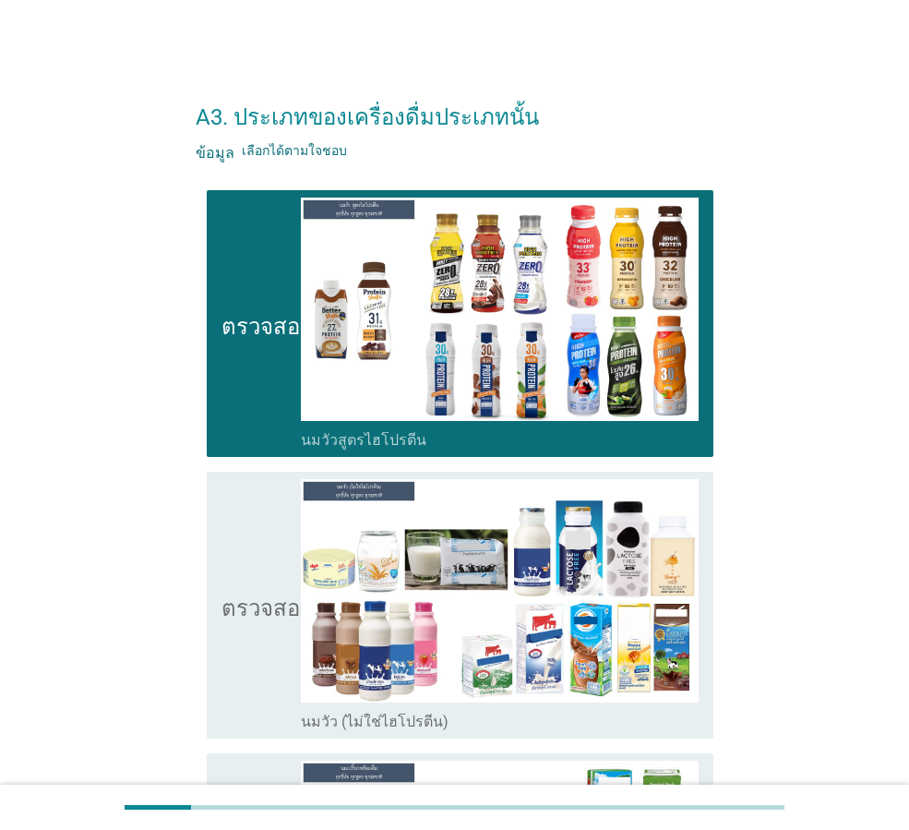
scroll to position [185, 0]
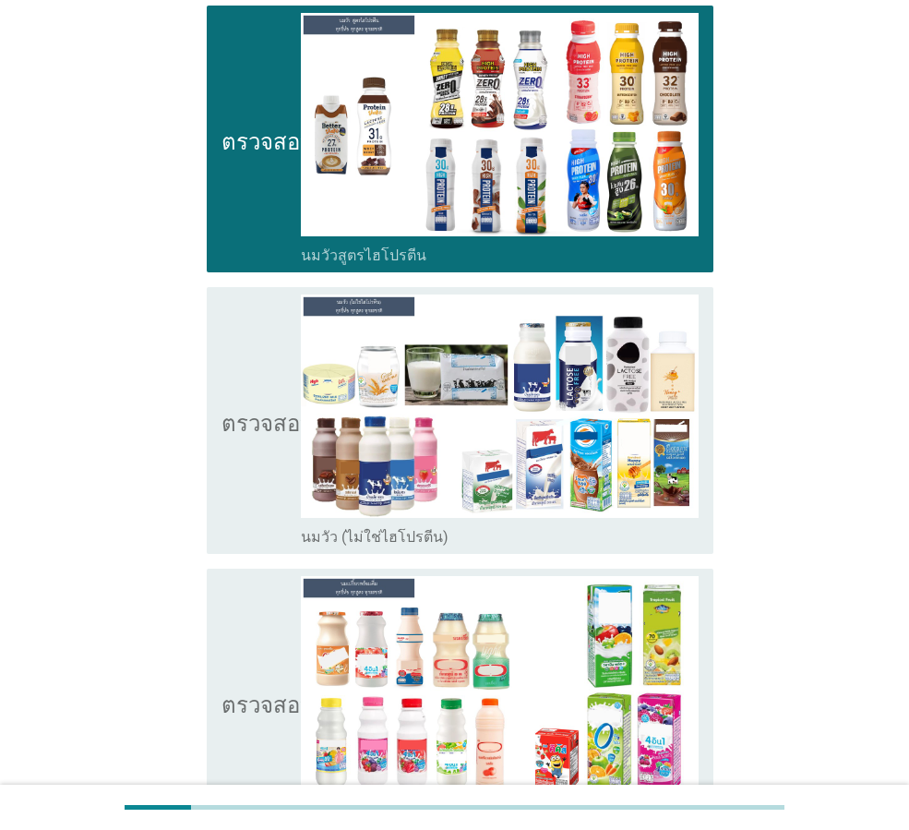
click at [230, 470] on icon "ตรวจสอบ" at bounding box center [267, 420] width 92 height 252
